Goal: Information Seeking & Learning: Check status

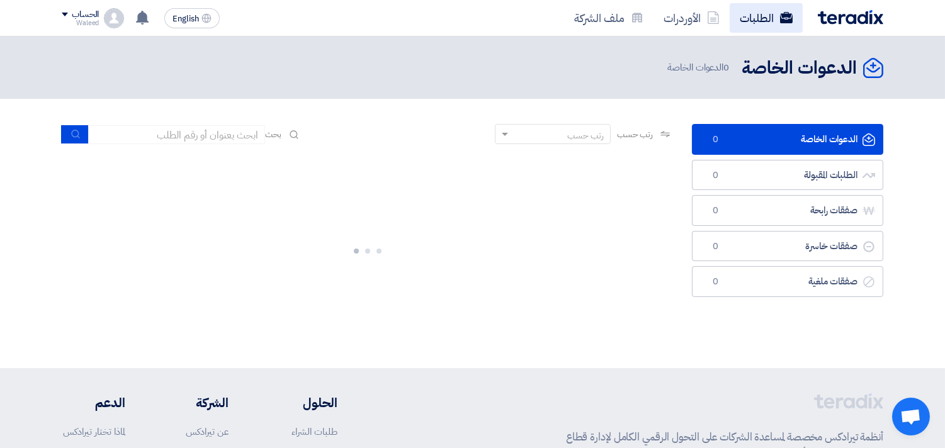
click at [757, 19] on link "الطلبات" at bounding box center [766, 18] width 73 height 30
click at [439, 42] on header "الدعوات الخاصة الدعوات الخاصة 0 الدعوات الخاصة" at bounding box center [472, 68] width 945 height 62
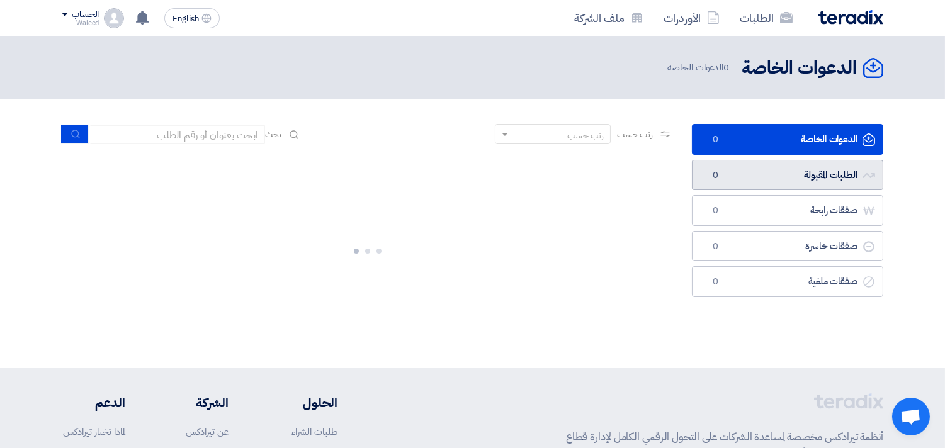
click at [756, 174] on link "الطلبات المقبولة الطلبات المقبولة 0" at bounding box center [787, 175] width 191 height 31
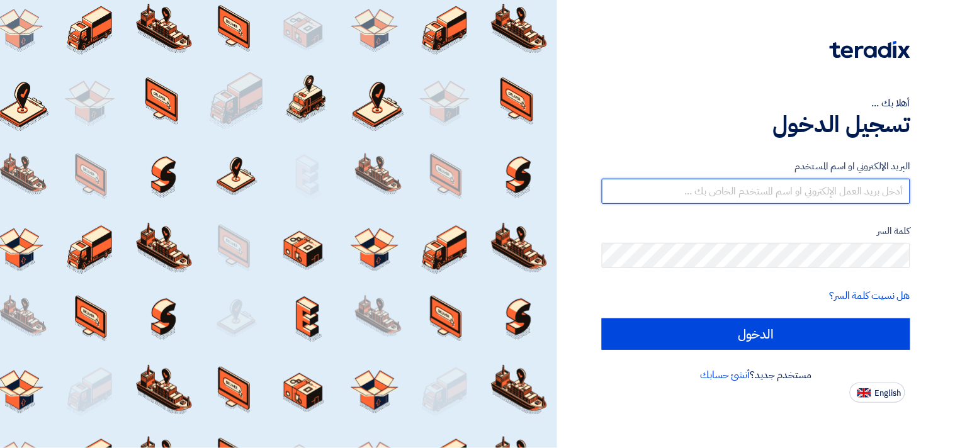
type input "[EMAIL_ADDRESS][DOMAIN_NAME]"
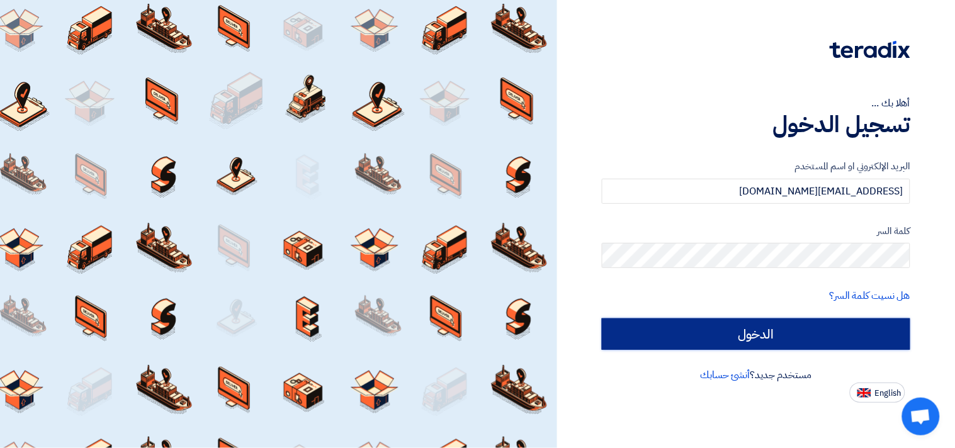
click at [763, 335] on input "الدخول" at bounding box center [756, 334] width 309 height 31
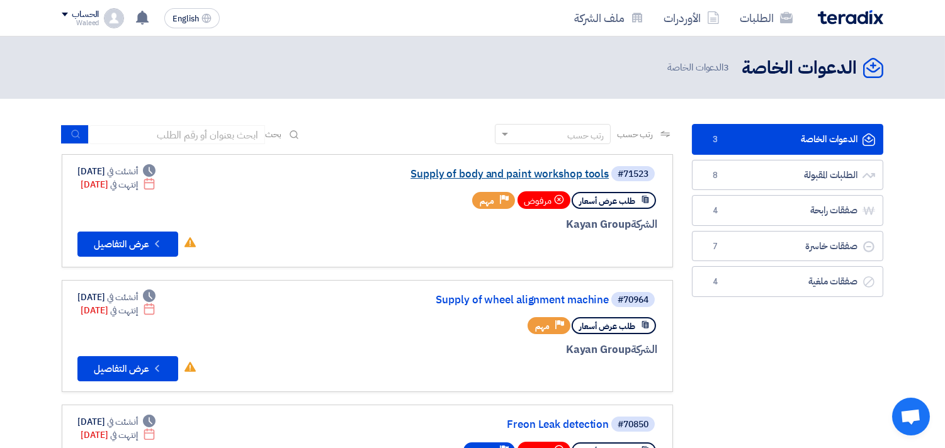
click at [514, 173] on link "Supply of body and paint workshop tools" at bounding box center [483, 174] width 252 height 11
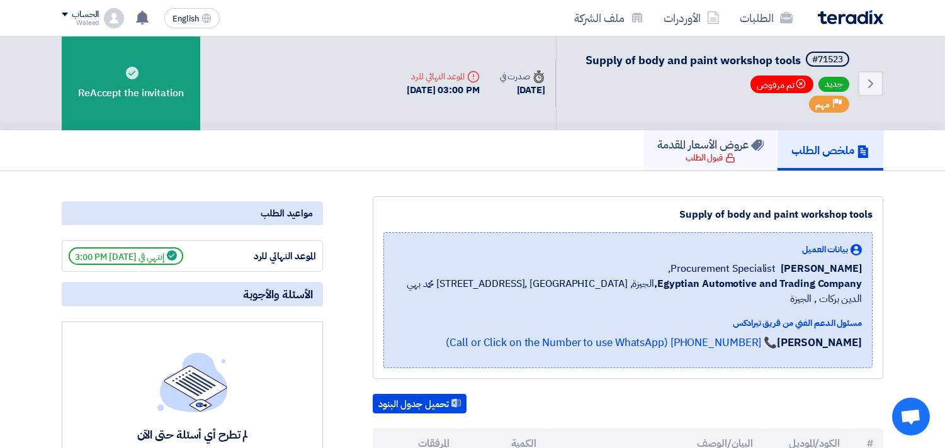
click at [728, 143] on h5 "عروض الأسعار المقدمة" at bounding box center [710, 144] width 106 height 14
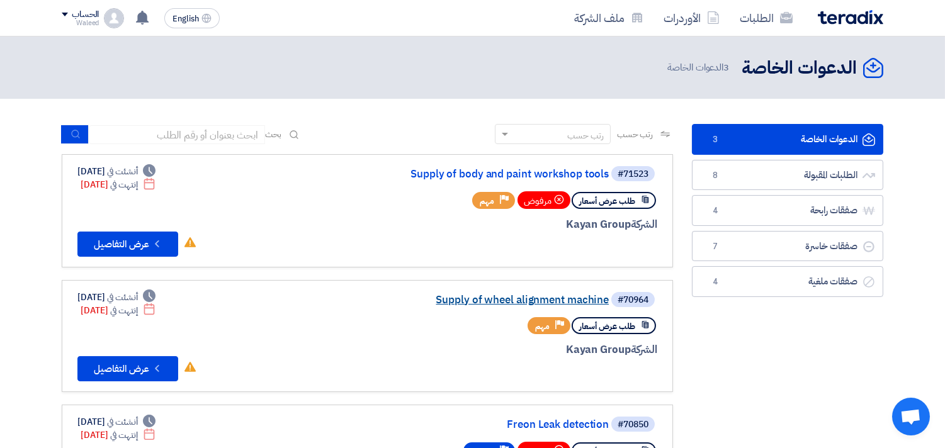
click at [523, 297] on link "Supply of wheel alignment machine" at bounding box center [483, 300] width 252 height 11
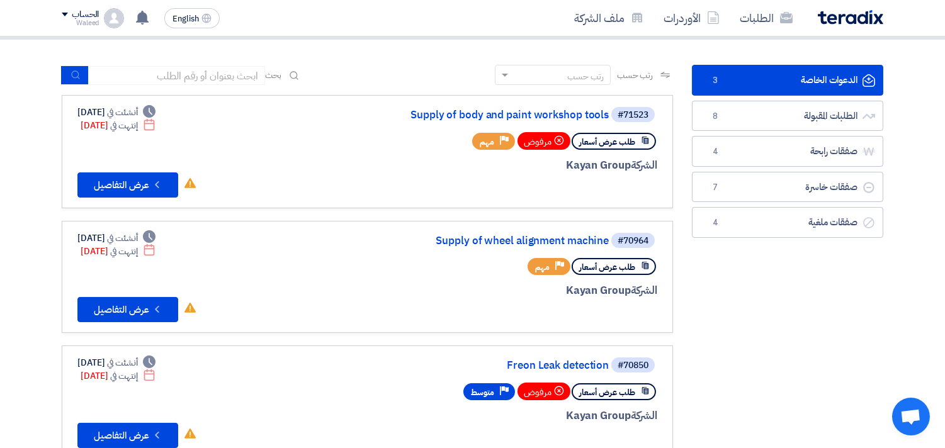
scroll to position [54, 0]
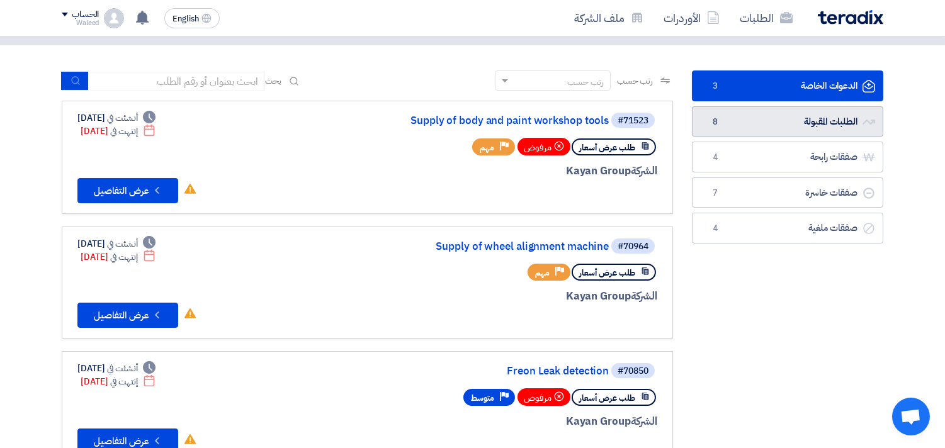
click at [762, 116] on link "الطلبات المقبولة الطلبات المقبولة 8" at bounding box center [787, 121] width 191 height 31
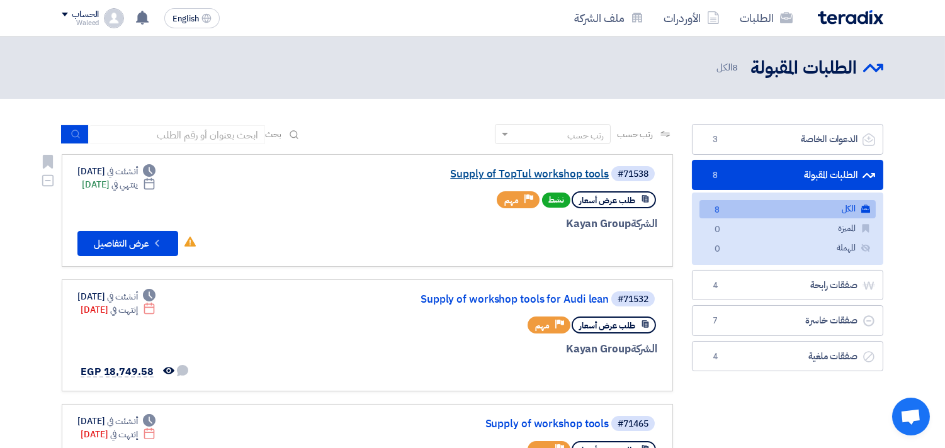
click at [538, 172] on link "Supply of TopTul workshop tools" at bounding box center [483, 174] width 252 height 11
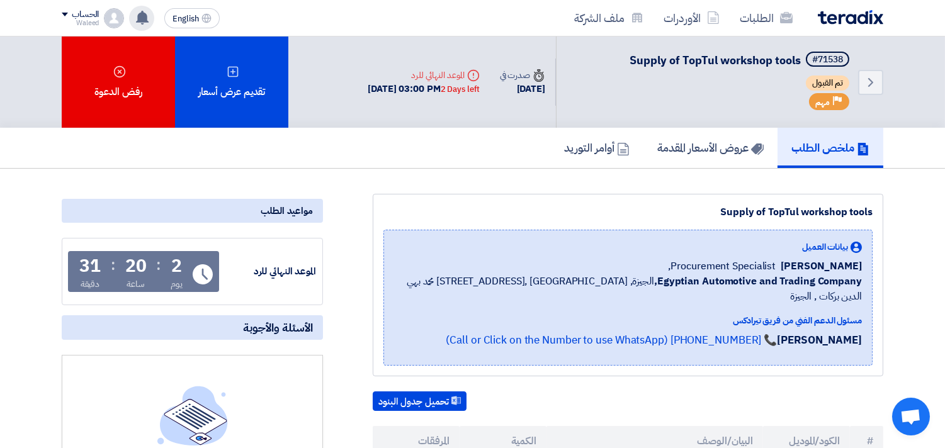
click at [140, 16] on use at bounding box center [142, 18] width 13 height 14
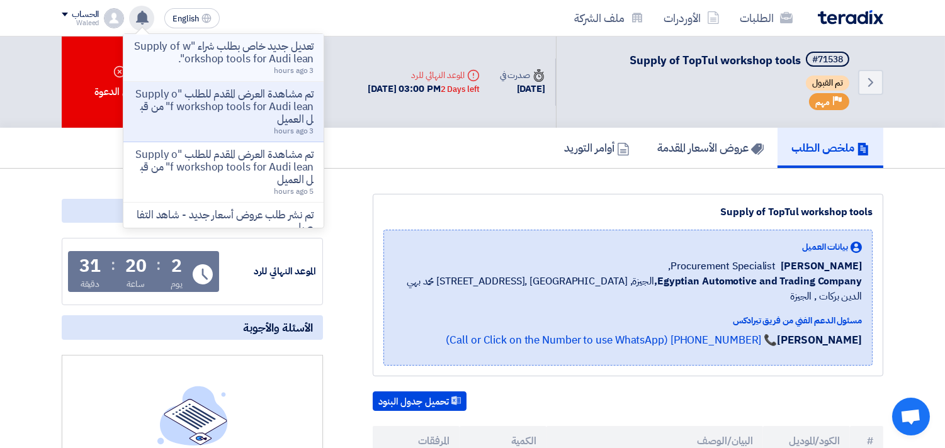
click at [236, 52] on p "تعديل جديد خاص بطلب شراء "Supply of workshop tools for Audi lean"." at bounding box center [223, 52] width 180 height 25
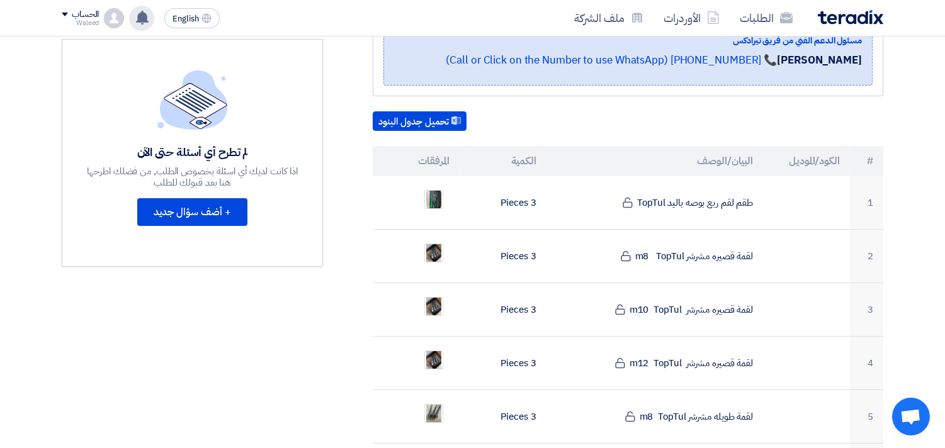
scroll to position [278, 0]
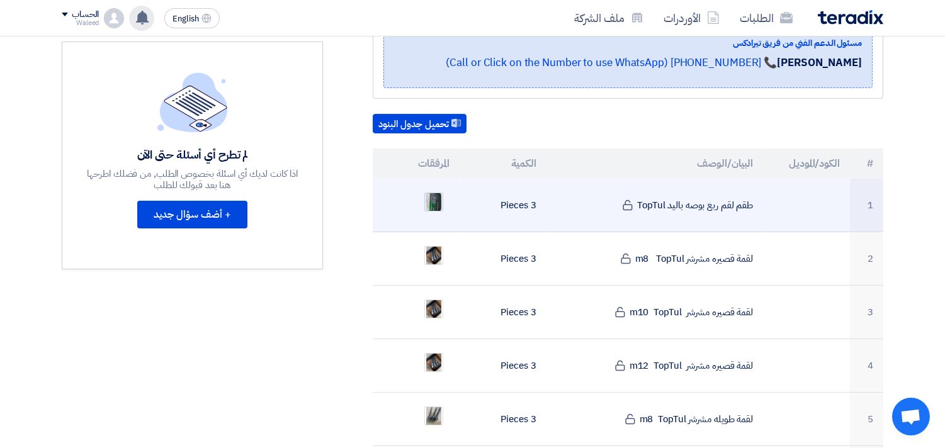
click at [430, 191] on img at bounding box center [434, 202] width 18 height 23
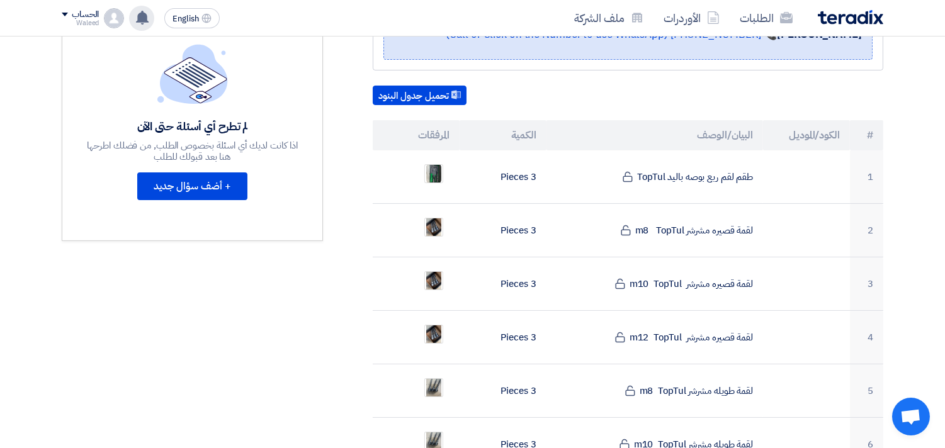
scroll to position [300, 0]
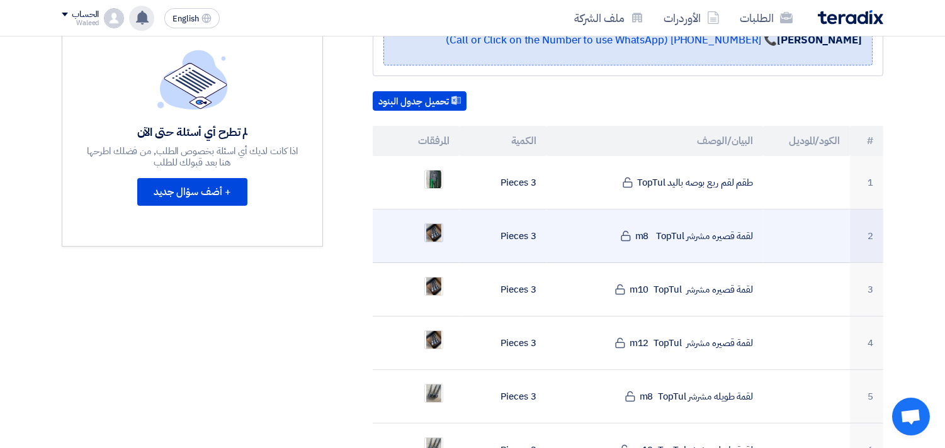
click at [435, 218] on img at bounding box center [434, 233] width 18 height 30
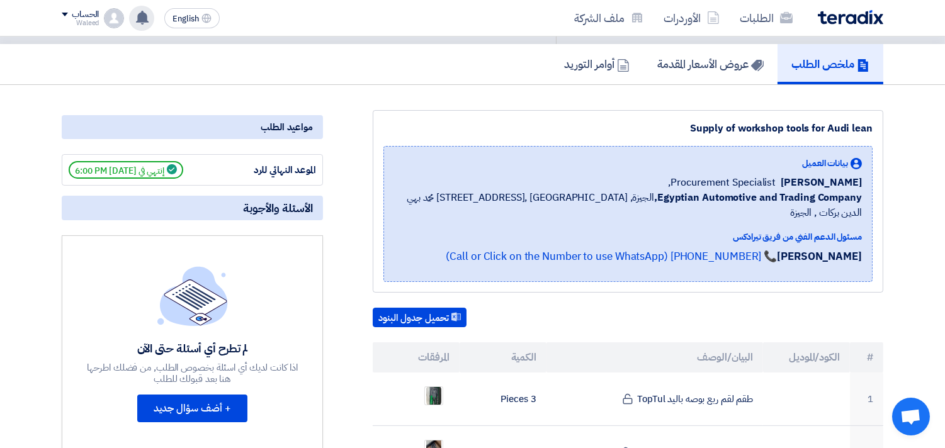
scroll to position [0, 0]
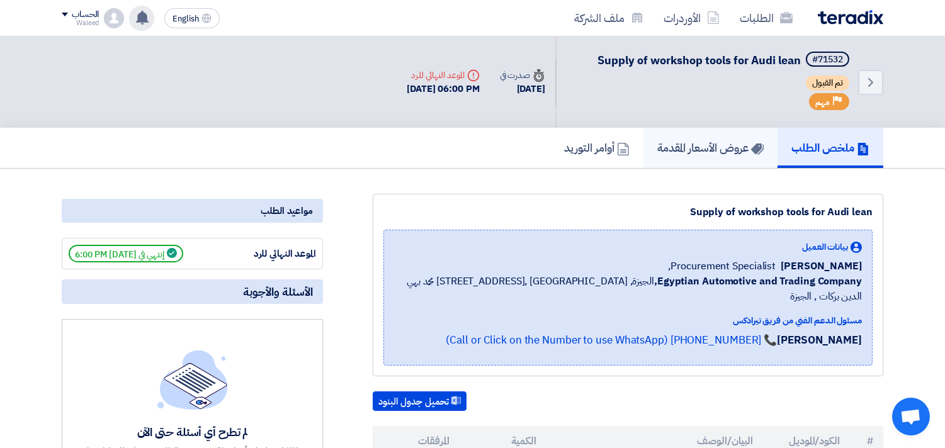
click at [680, 151] on h5 "عروض الأسعار المقدمة" at bounding box center [710, 147] width 106 height 14
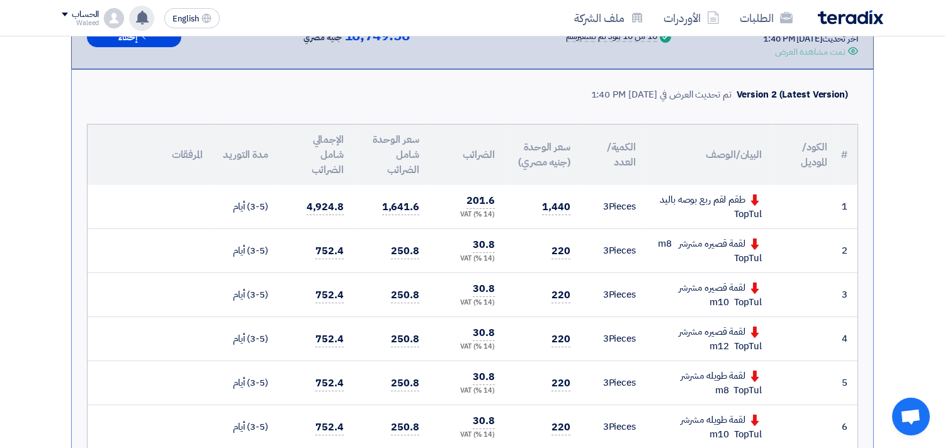
scroll to position [84, 0]
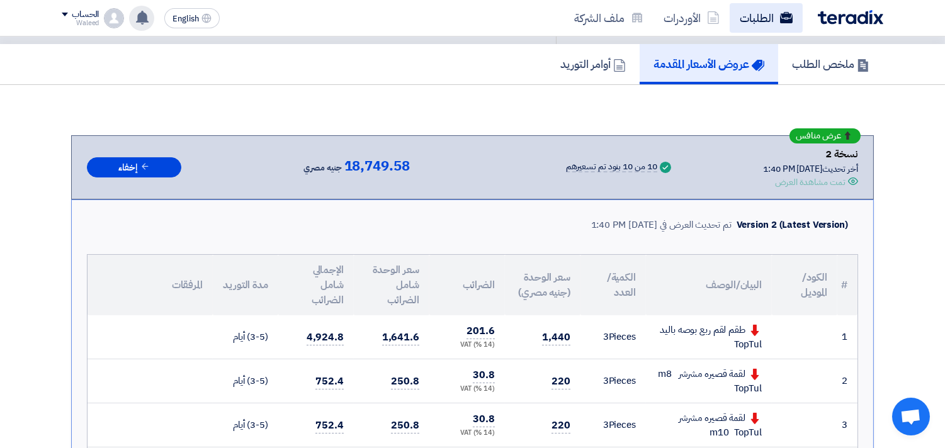
click at [754, 11] on link "الطلبات" at bounding box center [766, 18] width 73 height 30
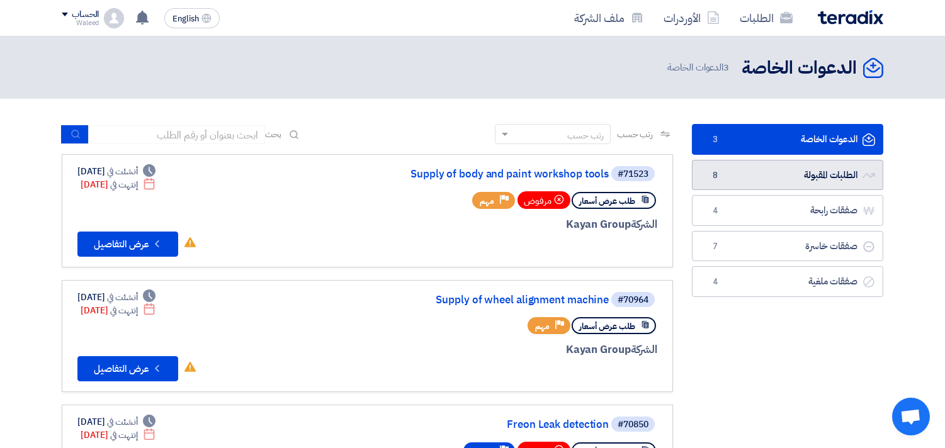
click at [752, 176] on link "الطلبات المقبولة الطلبات المقبولة 8" at bounding box center [787, 175] width 191 height 31
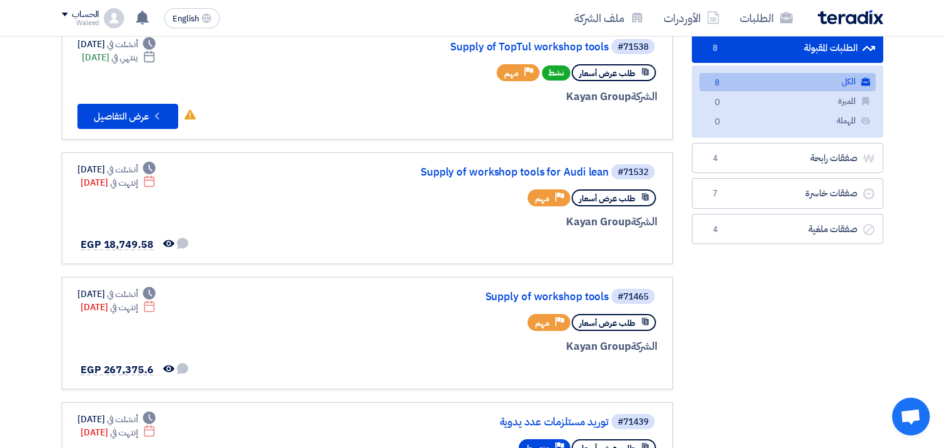
scroll to position [134, 0]
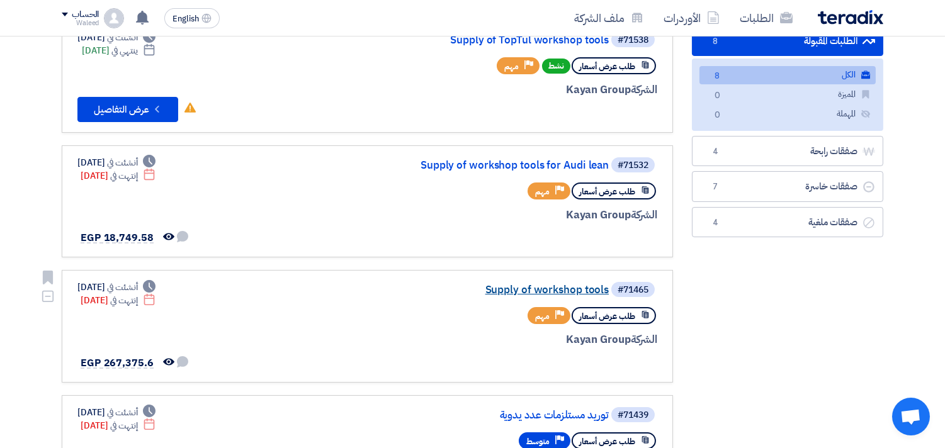
click at [548, 285] on link "Supply of workshop tools" at bounding box center [483, 290] width 252 height 11
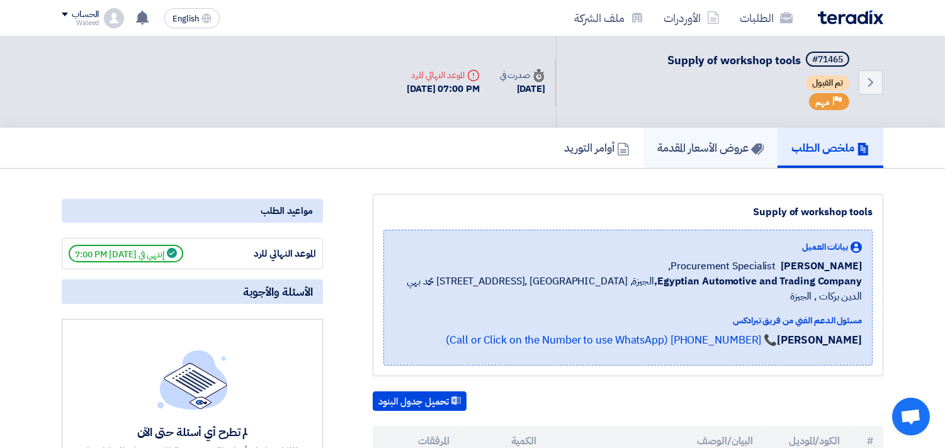
click at [712, 144] on h5 "عروض الأسعار المقدمة" at bounding box center [710, 147] width 106 height 14
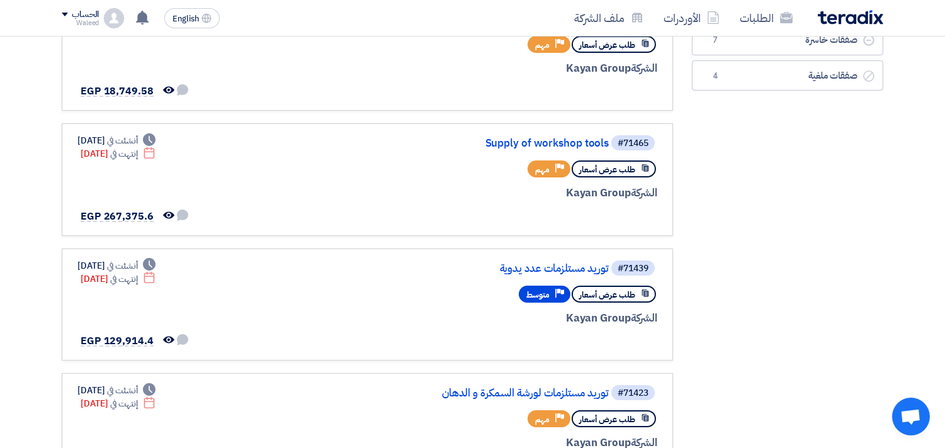
scroll to position [286, 0]
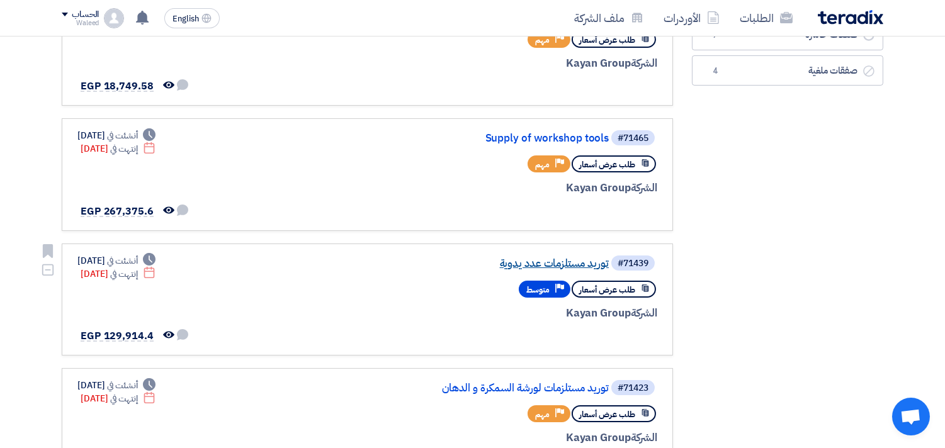
click at [557, 258] on link "توريد مستلزمات عدد يدوية" at bounding box center [483, 263] width 252 height 11
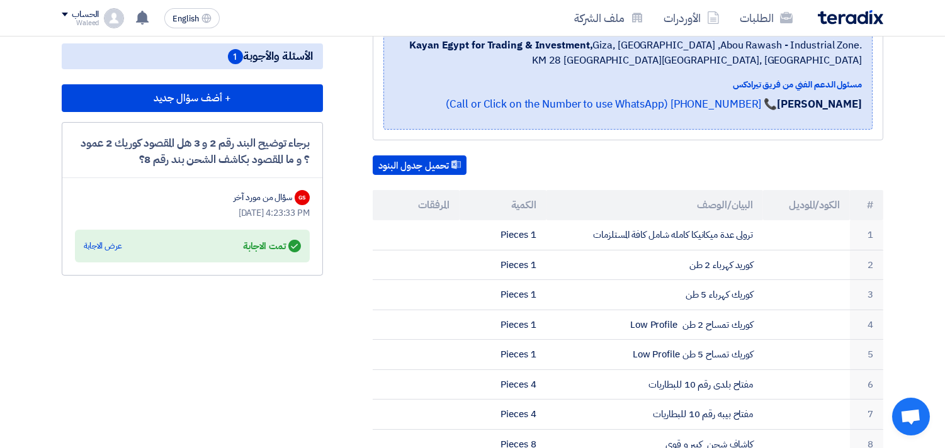
scroll to position [241, 0]
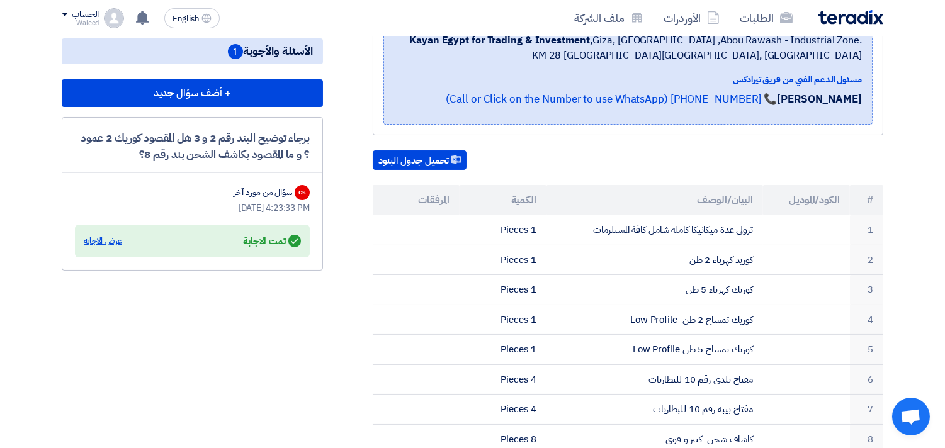
click at [103, 237] on div "عرض الاجابة" at bounding box center [103, 241] width 38 height 13
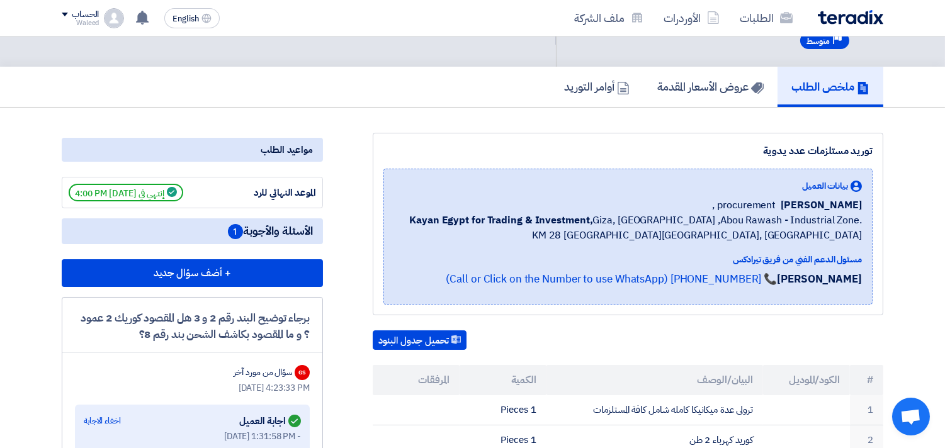
scroll to position [57, 0]
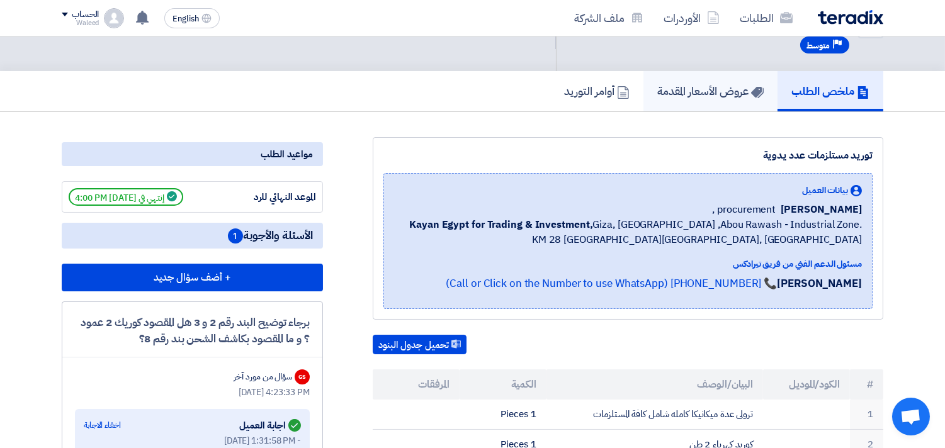
click at [722, 94] on h5 "عروض الأسعار المقدمة" at bounding box center [710, 91] width 106 height 14
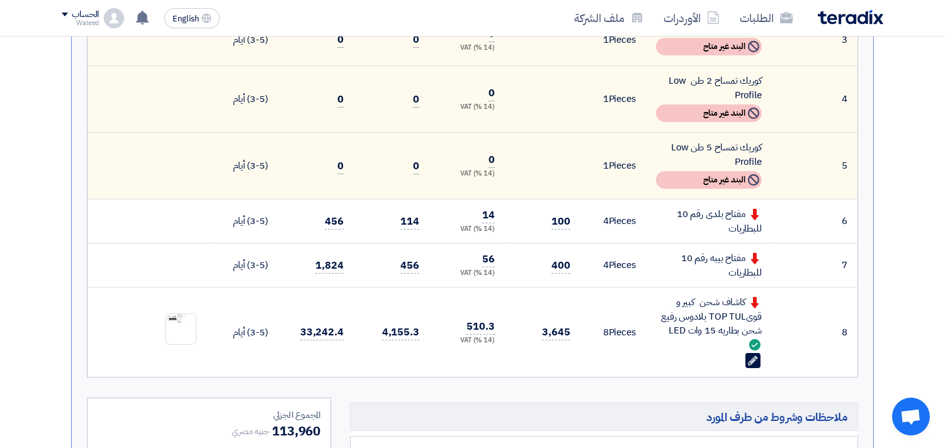
scroll to position [599, 0]
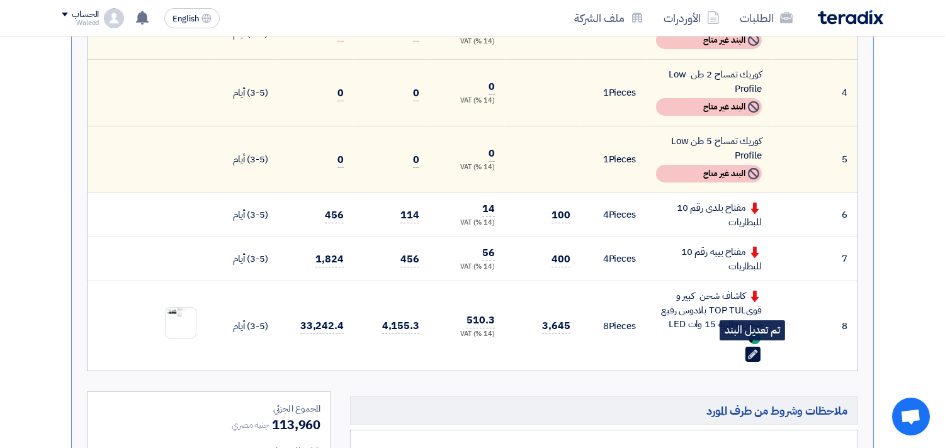
click at [752, 349] on use at bounding box center [752, 353] width 9 height 9
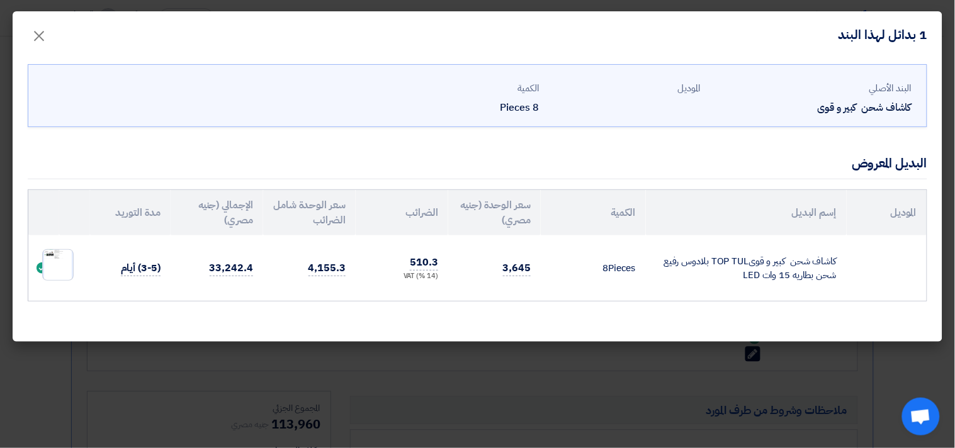
click at [61, 259] on img at bounding box center [58, 265] width 30 height 45
click at [38, 33] on span "×" at bounding box center [38, 35] width 15 height 38
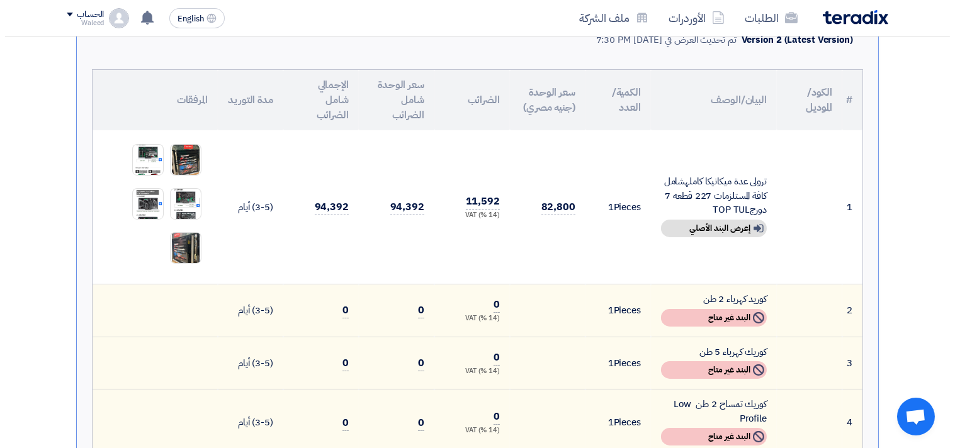
scroll to position [266, 0]
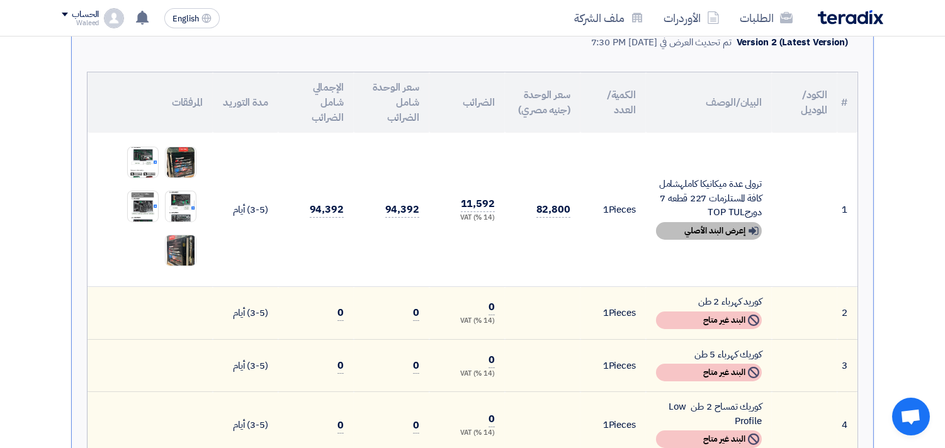
click at [752, 225] on icon "Show details" at bounding box center [753, 230] width 11 height 11
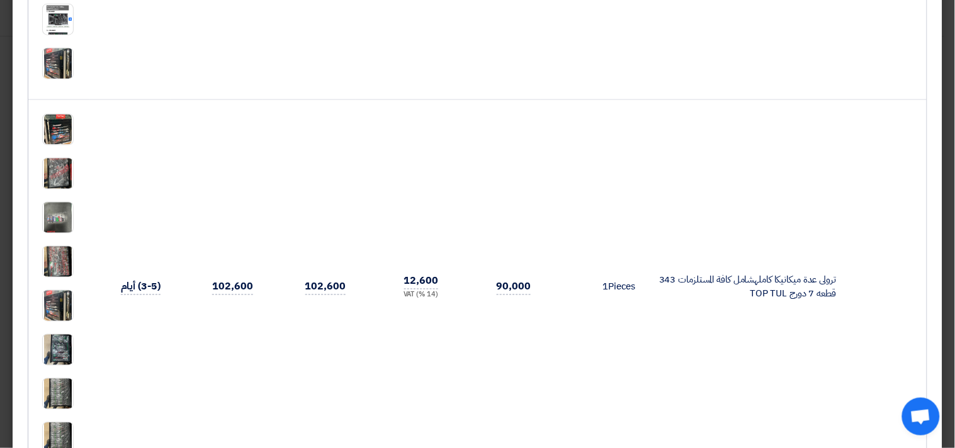
scroll to position [384, 0]
